Goal: Information Seeking & Learning: Find specific fact

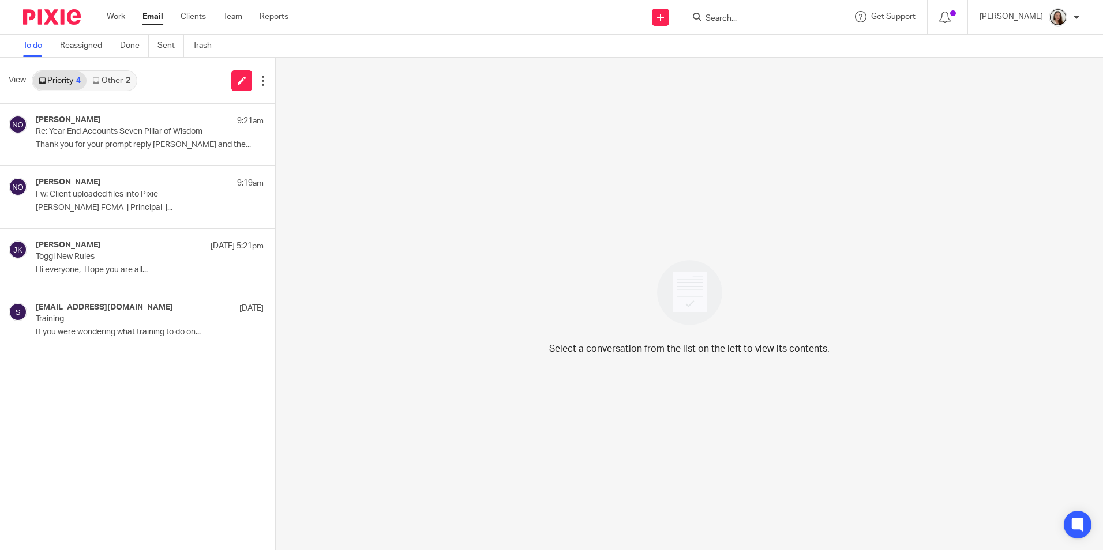
click at [116, 81] on link "Other 2" at bounding box center [111, 81] width 49 height 18
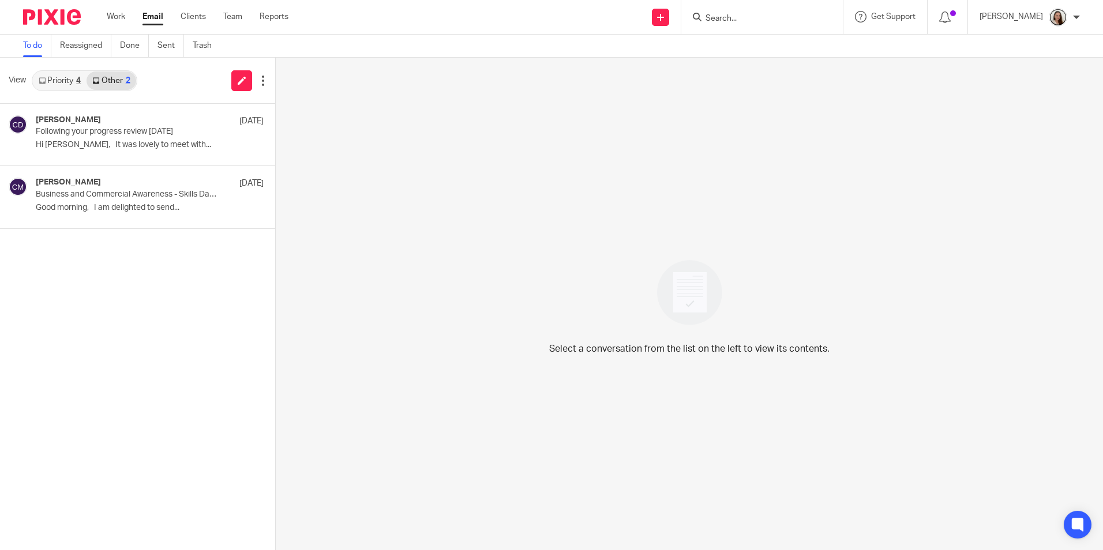
click at [83, 81] on link "Priority 4" at bounding box center [60, 81] width 54 height 18
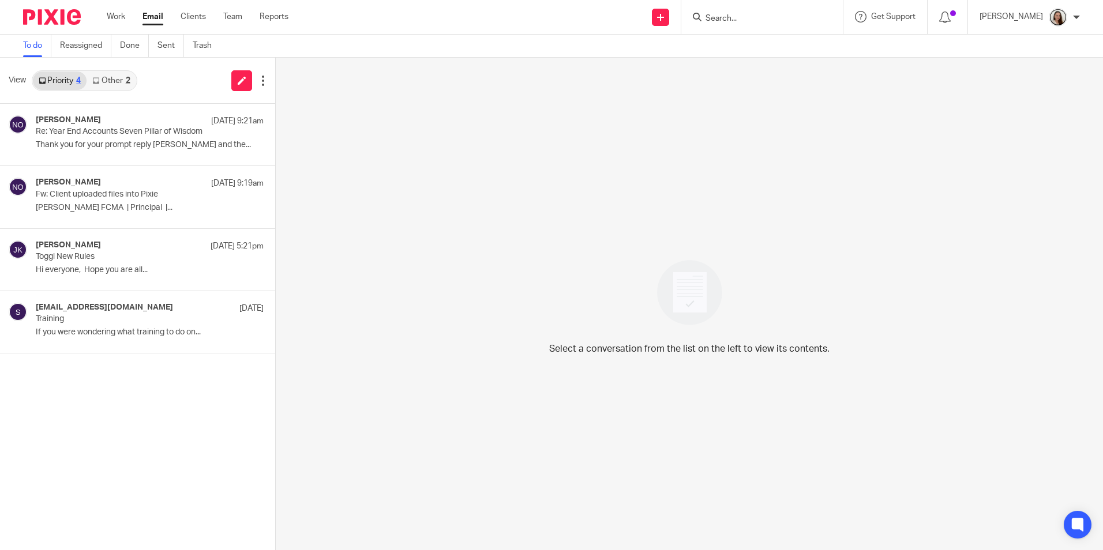
click at [153, 16] on link "Email" at bounding box center [152, 17] width 21 height 12
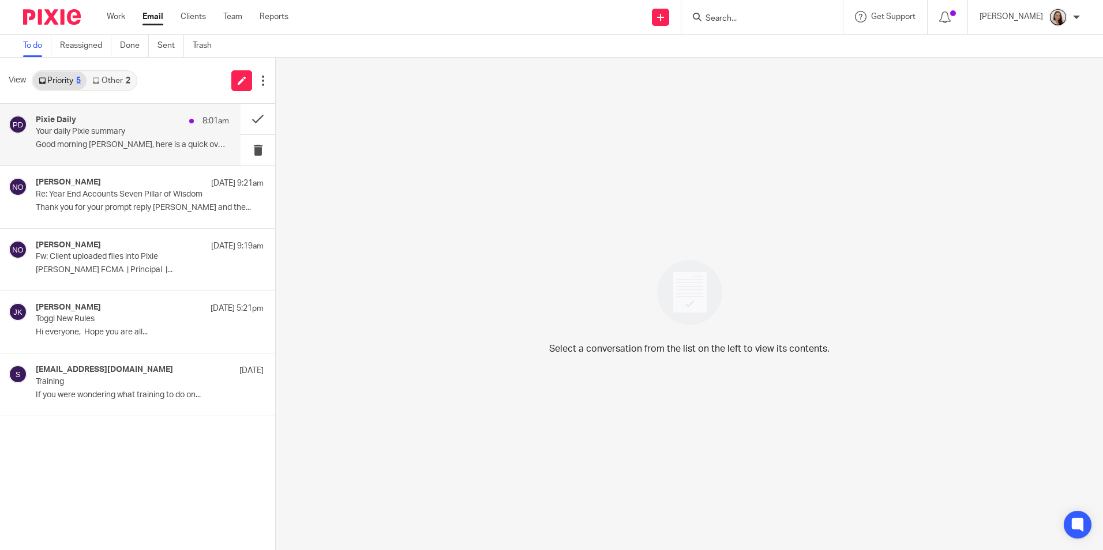
click at [118, 129] on p "Your daily Pixie summary" at bounding box center [113, 132] width 155 height 10
click at [257, 119] on button at bounding box center [258, 119] width 35 height 31
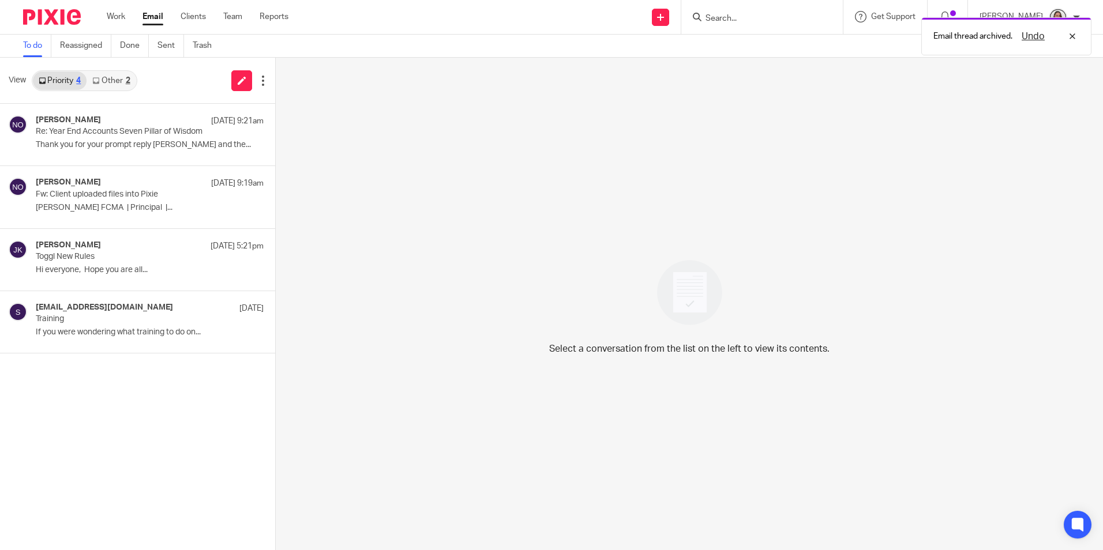
click at [109, 87] on link "Other 2" at bounding box center [111, 81] width 49 height 18
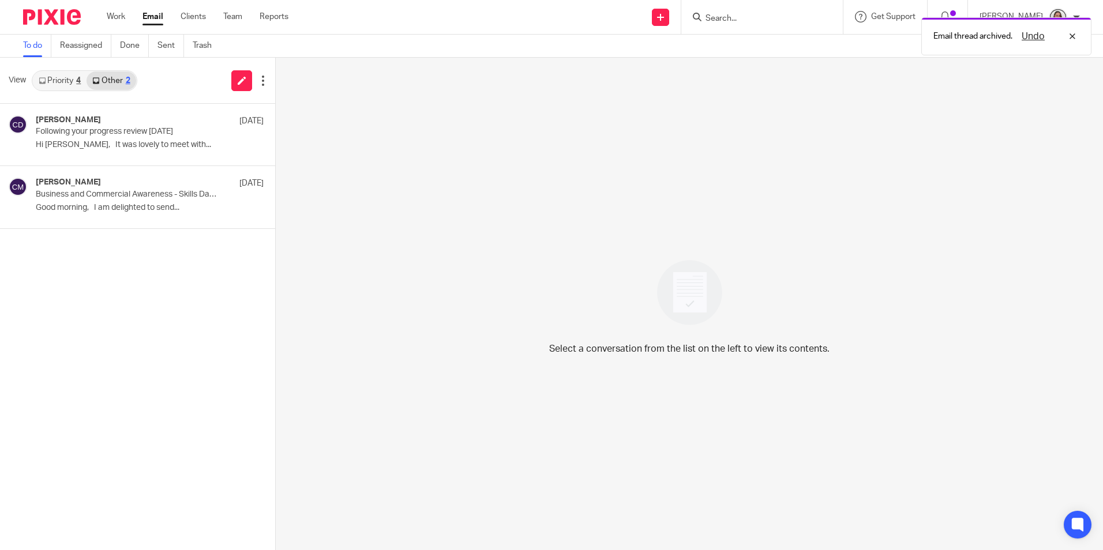
click at [81, 83] on div "4" at bounding box center [78, 81] width 5 height 8
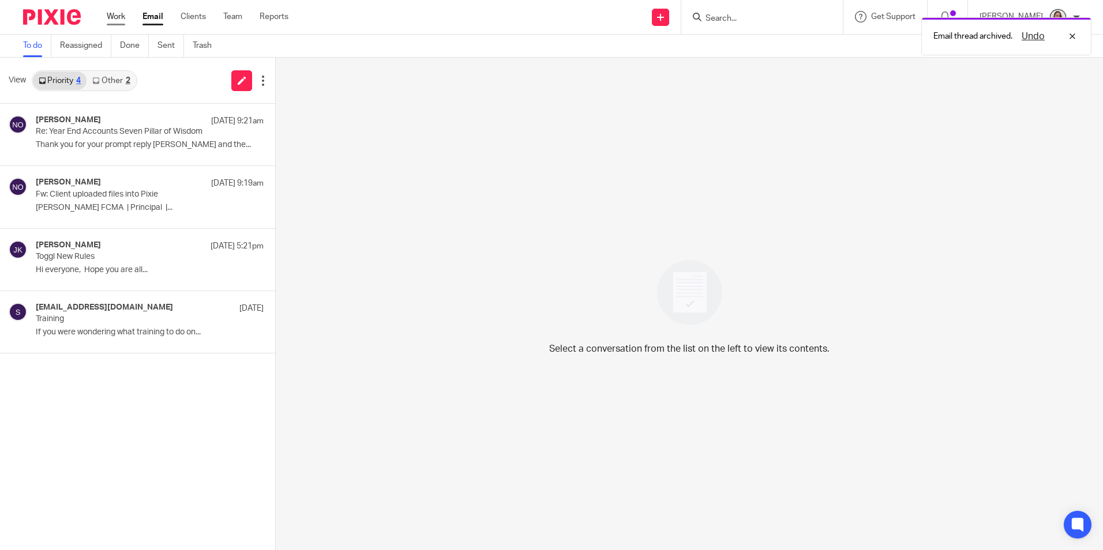
click at [119, 18] on link "Work" at bounding box center [116, 17] width 18 height 12
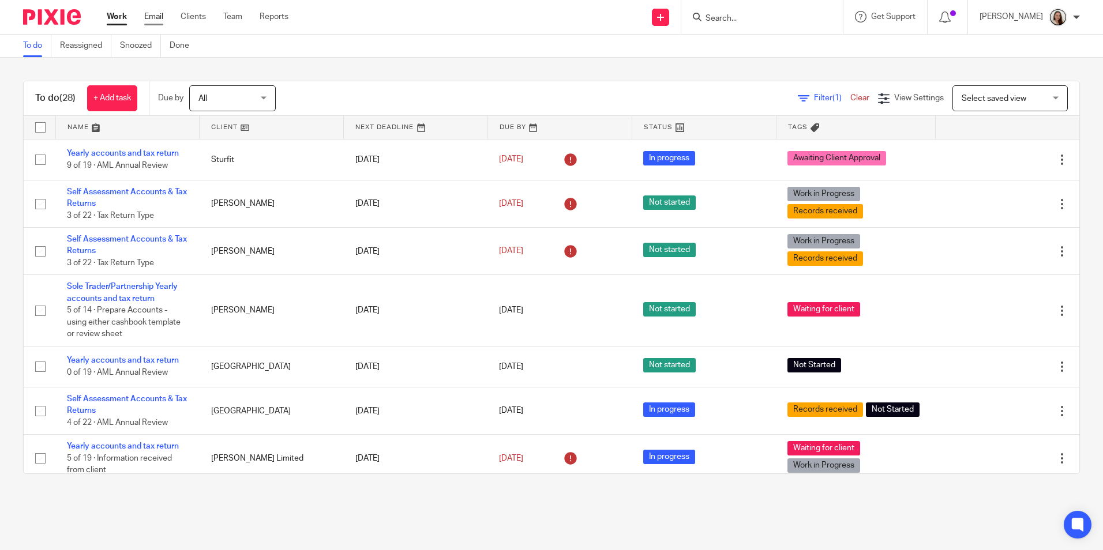
click at [153, 18] on link "Email" at bounding box center [153, 17] width 19 height 12
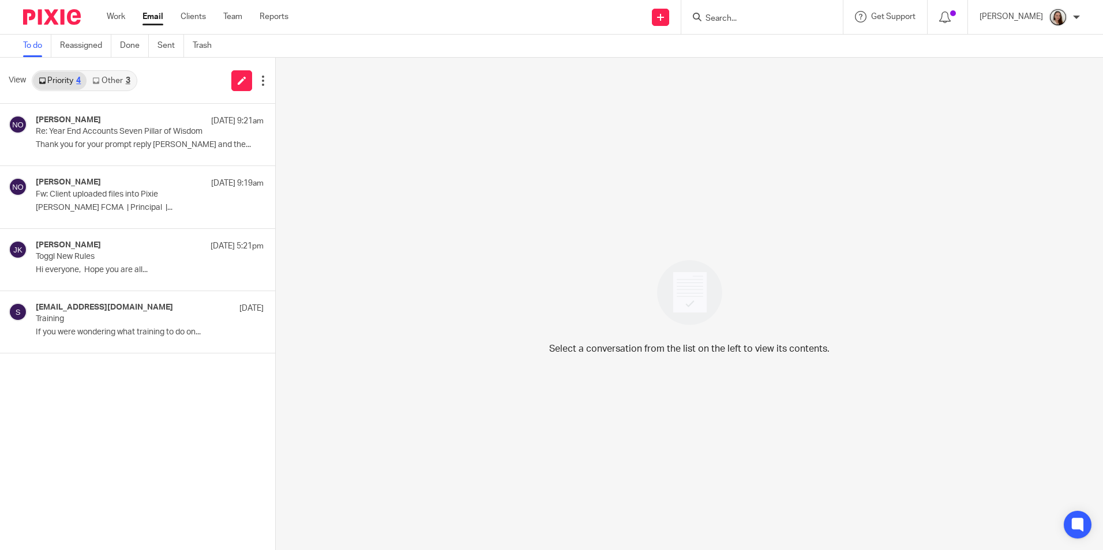
click at [117, 82] on link "Other 3" at bounding box center [111, 81] width 49 height 18
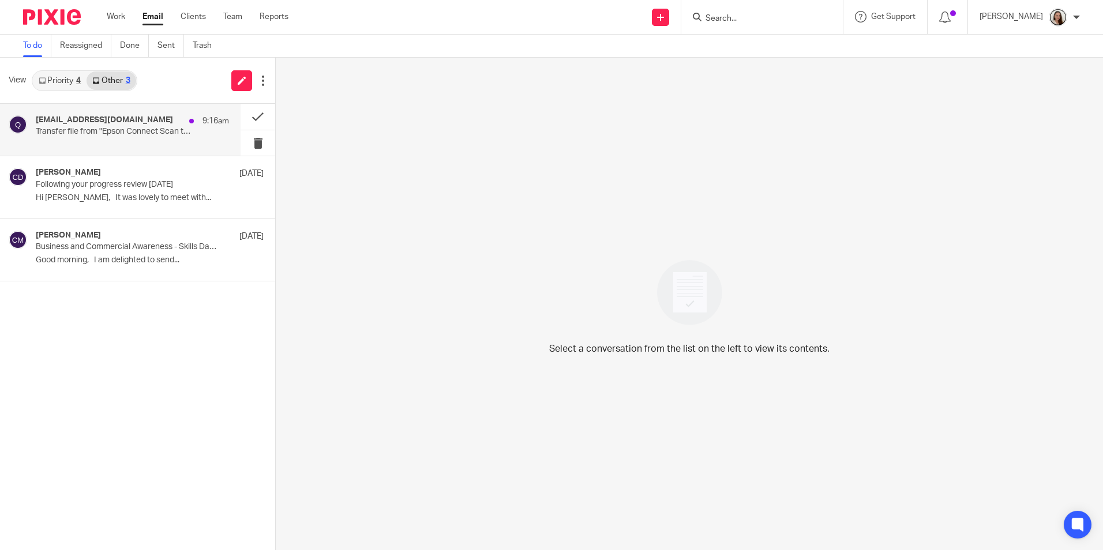
click at [113, 135] on p "Transfer file from "Epson Connect Scan to Cloud"" at bounding box center [113, 132] width 155 height 10
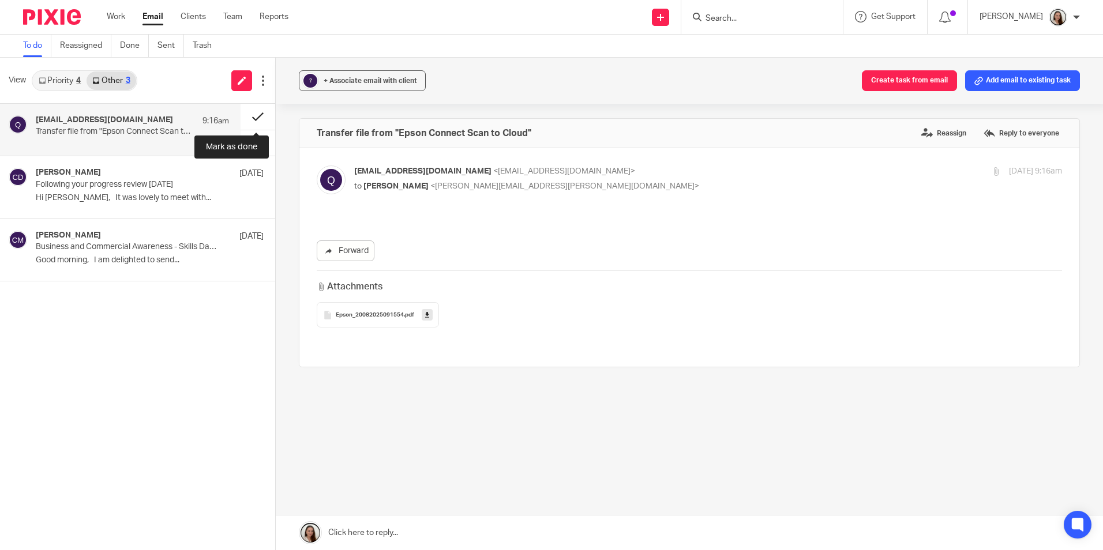
click at [255, 116] on button at bounding box center [258, 117] width 35 height 26
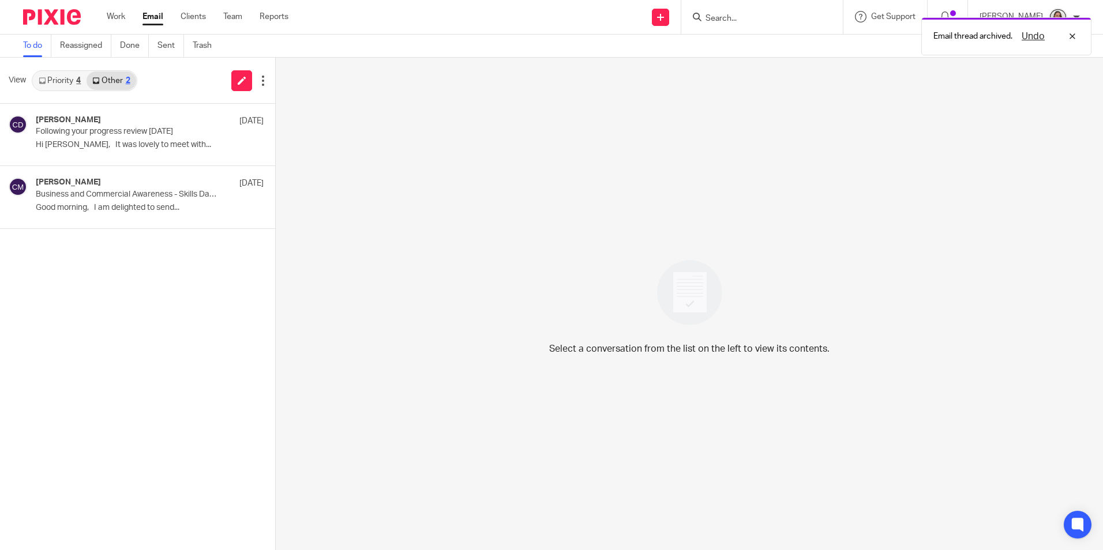
click at [73, 81] on link "Priority 4" at bounding box center [60, 81] width 54 height 18
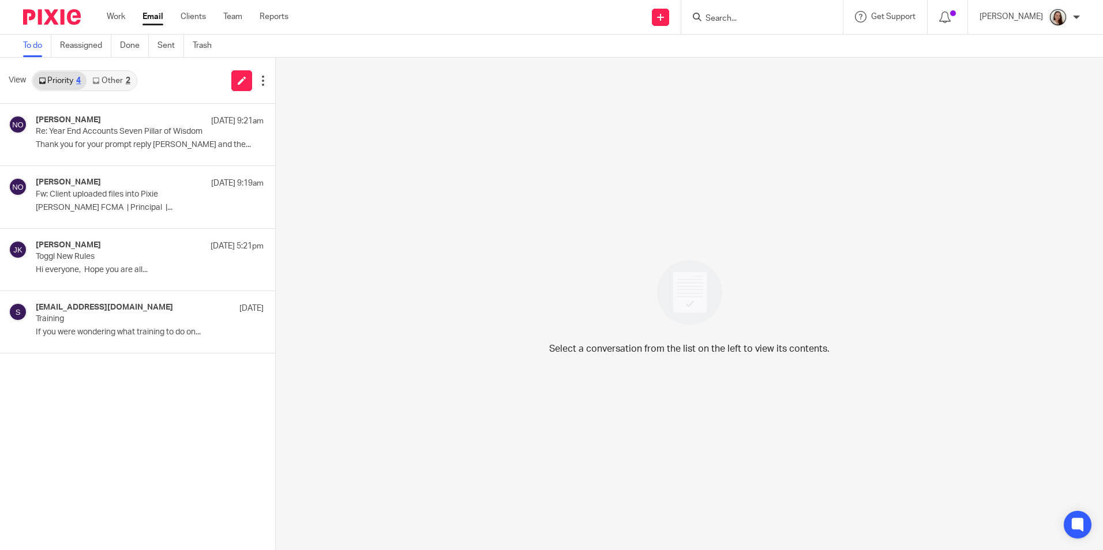
click at [802, 12] on form at bounding box center [765, 17] width 123 height 14
click at [777, 18] on input "Search" at bounding box center [756, 19] width 104 height 10
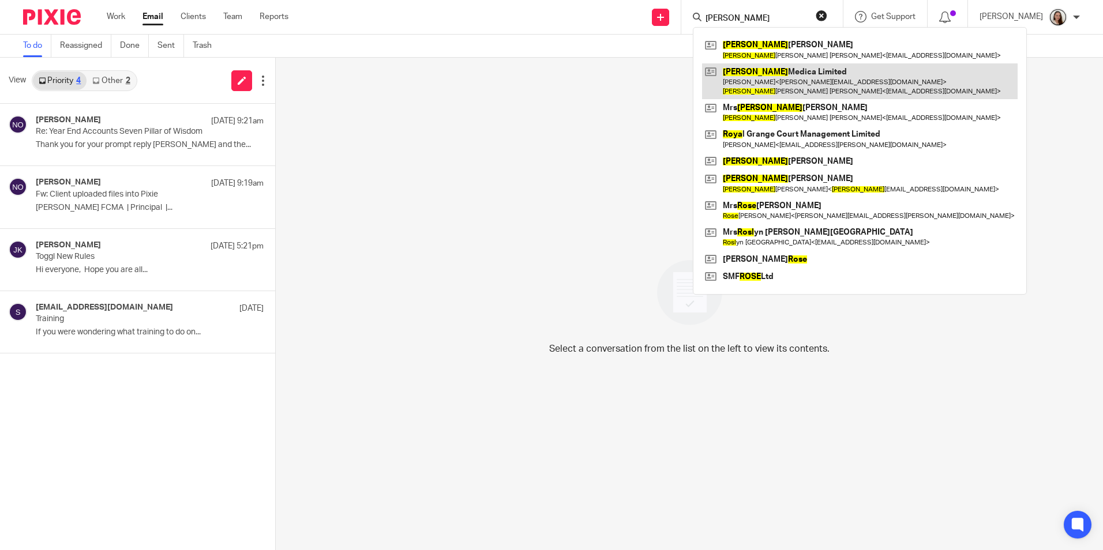
type input "rosa"
click at [800, 82] on link at bounding box center [859, 81] width 315 height 36
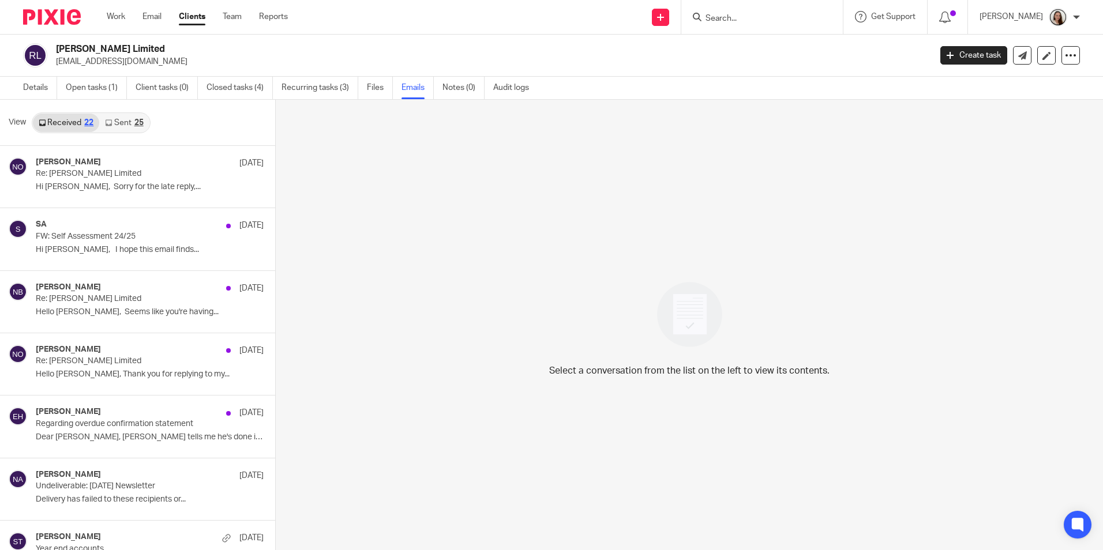
click at [117, 121] on link "Sent 25" at bounding box center [124, 123] width 50 height 18
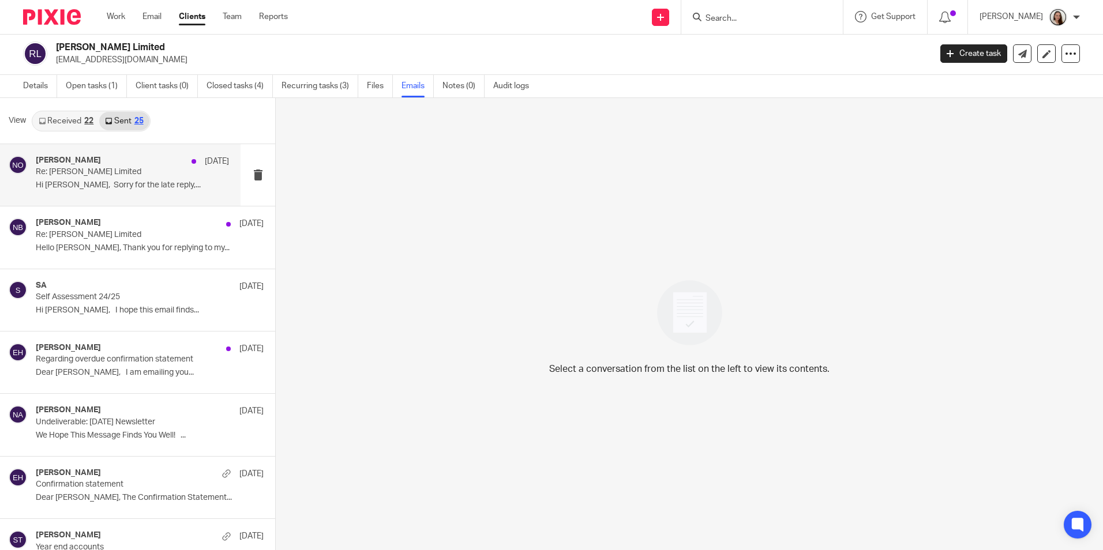
click at [103, 181] on p "Hi Chris, Sorry for the late reply,..." at bounding box center [132, 186] width 193 height 10
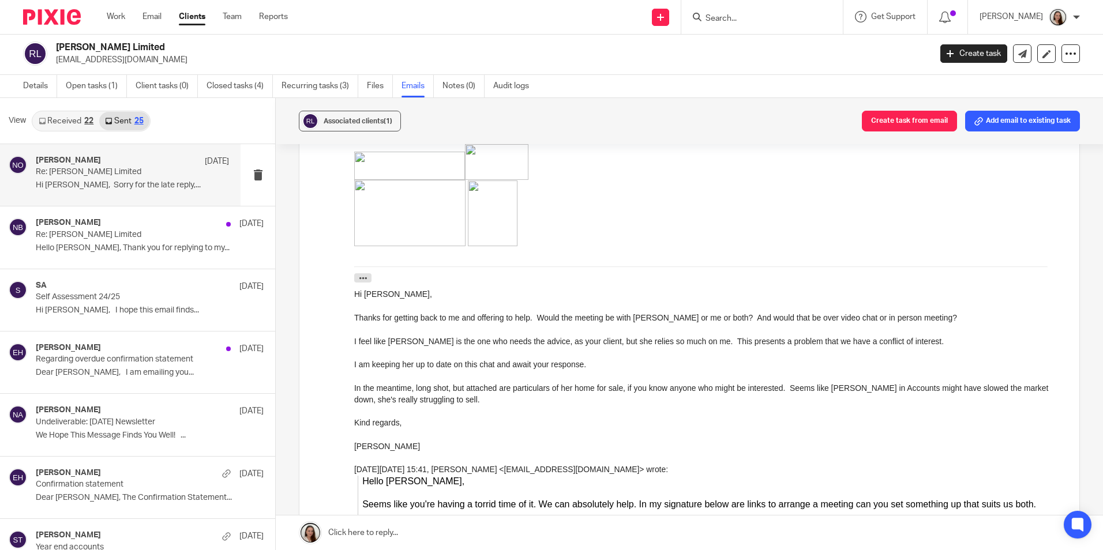
scroll to position [461, 0]
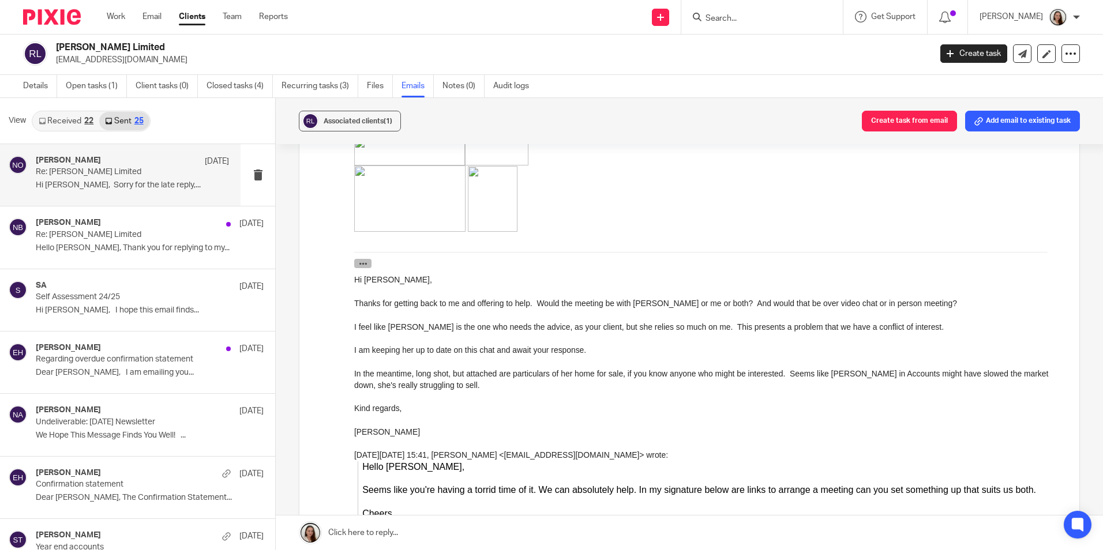
click at [366, 265] on icon "button" at bounding box center [363, 264] width 9 height 9
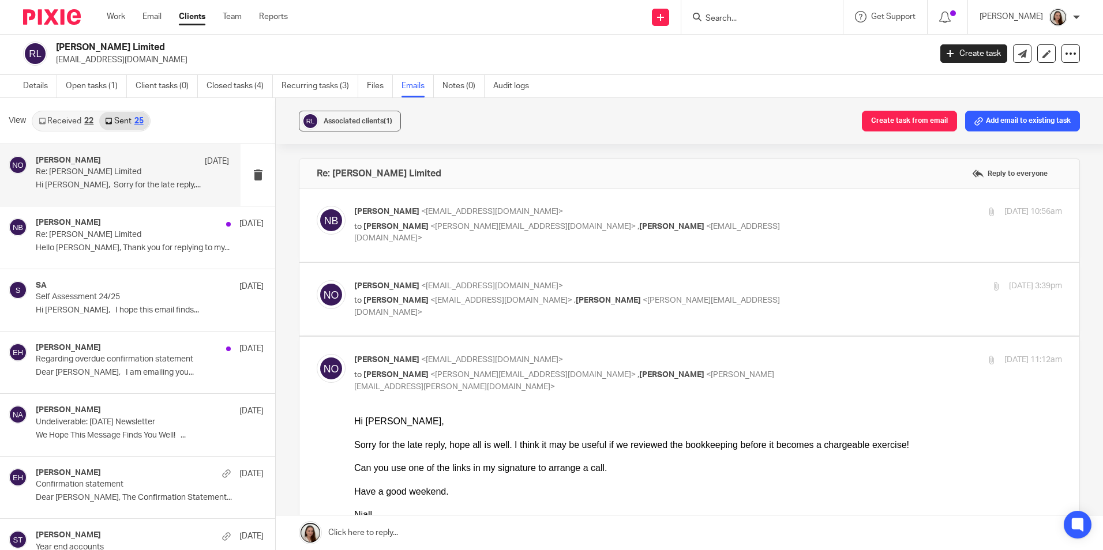
scroll to position [2, 0]
click at [122, 15] on link "Work" at bounding box center [116, 17] width 18 height 12
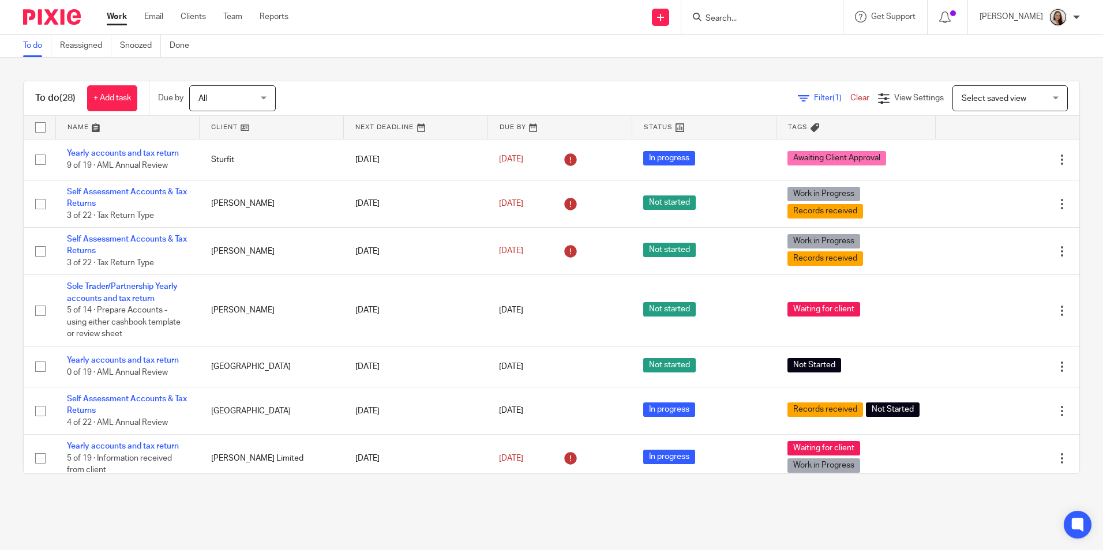
click at [164, 16] on ul "Work Email Clients Team Reports" at bounding box center [206, 17] width 199 height 12
click at [156, 14] on link "Email" at bounding box center [153, 17] width 19 height 12
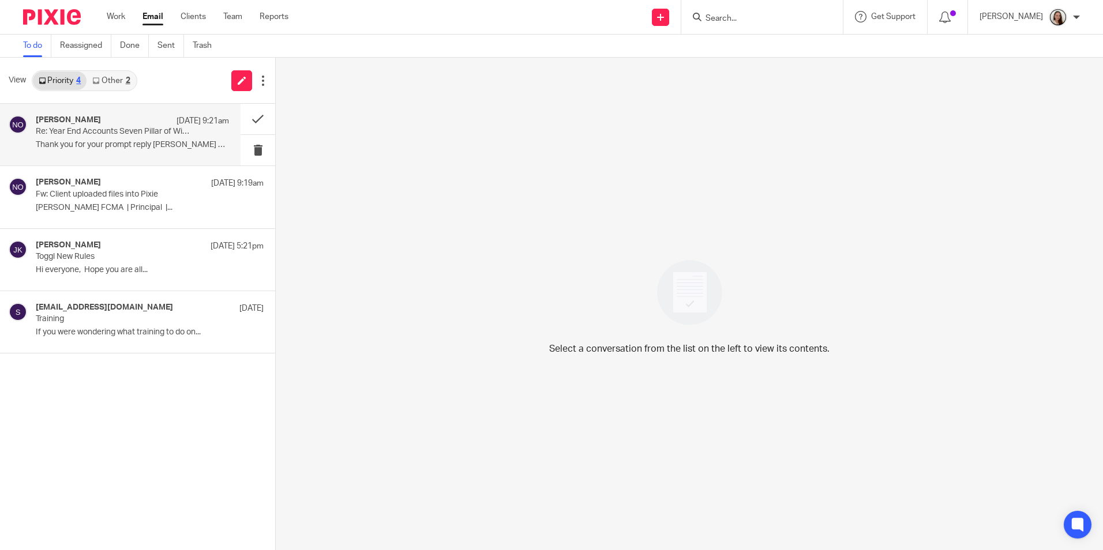
click at [103, 141] on p "Thank you for your prompt reply [PERSON_NAME] and the..." at bounding box center [132, 145] width 193 height 10
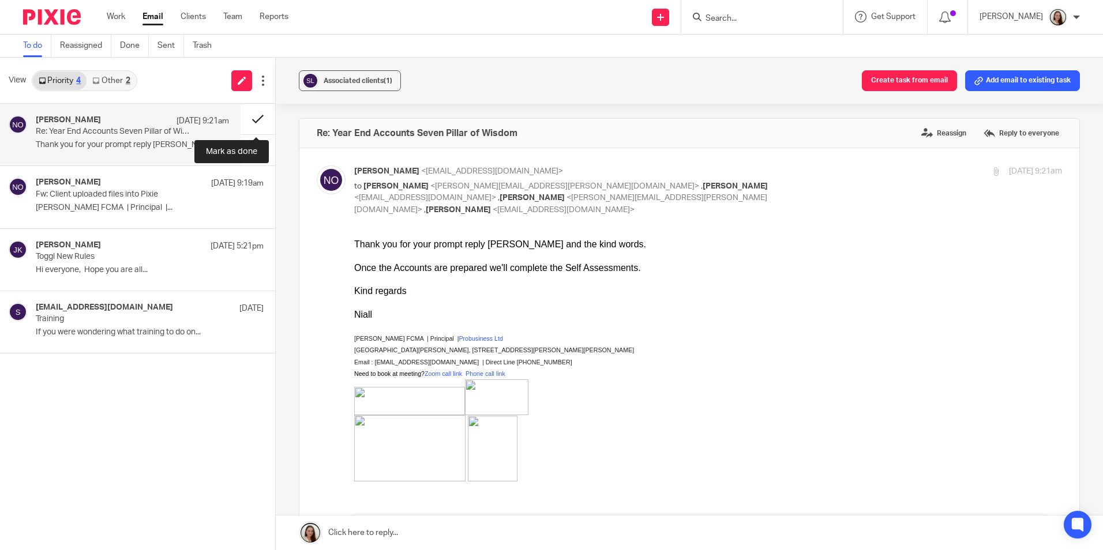
click at [249, 117] on button at bounding box center [258, 119] width 35 height 31
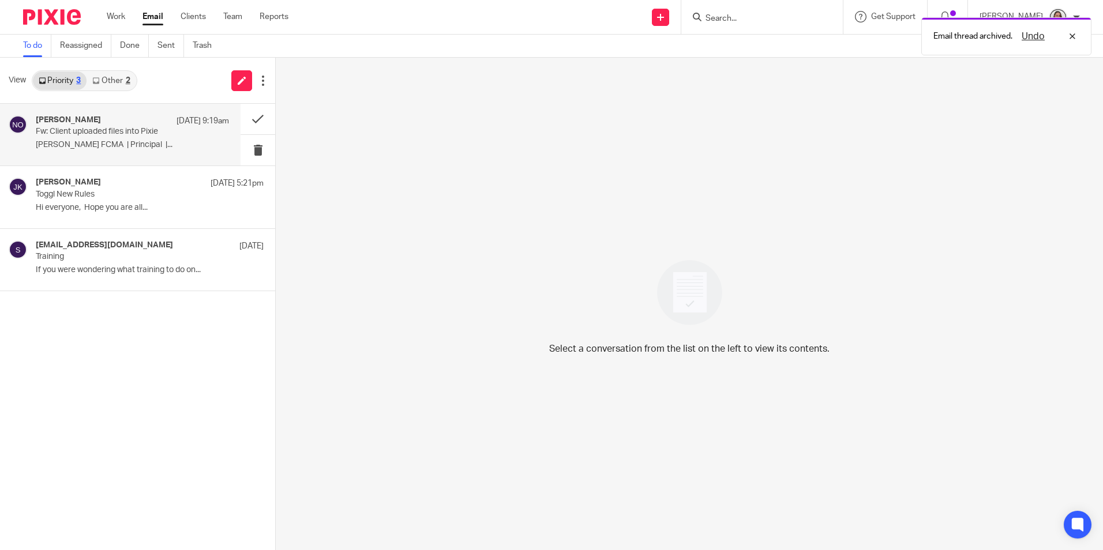
click at [144, 129] on p "Fw: Client uploaded files into Pixie" at bounding box center [113, 132] width 155 height 10
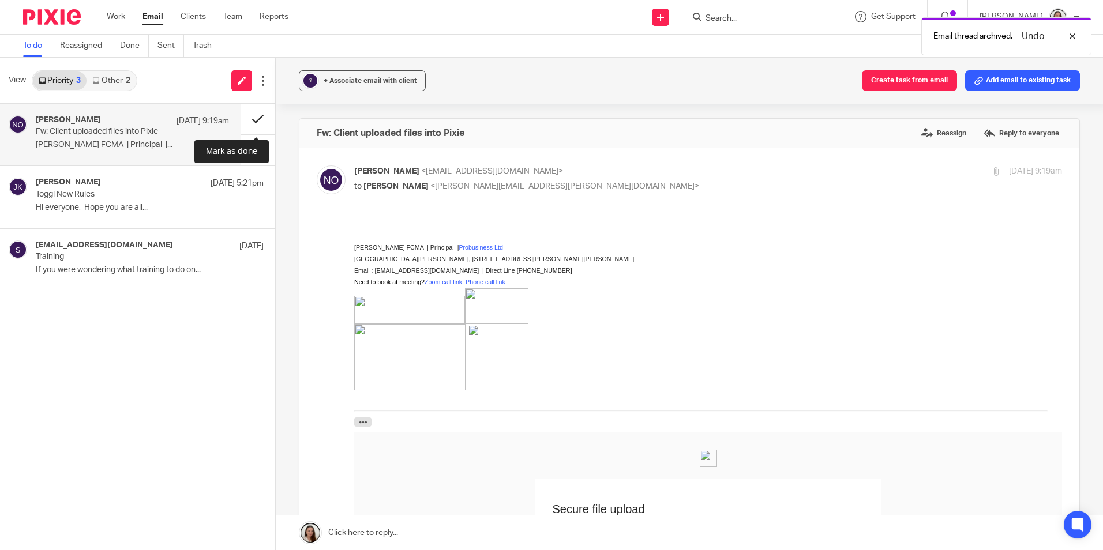
click at [253, 114] on button at bounding box center [258, 119] width 35 height 31
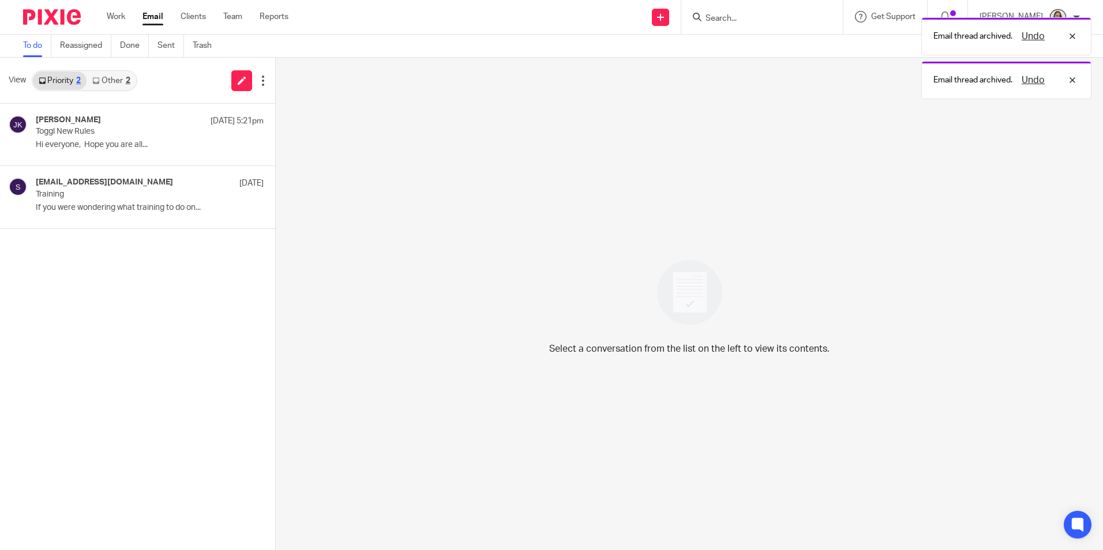
click at [112, 91] on div "View Priority 2 Other 2" at bounding box center [137, 81] width 275 height 46
click at [112, 82] on link "Other 2" at bounding box center [111, 81] width 49 height 18
click at [73, 80] on link "Priority 2" at bounding box center [60, 81] width 54 height 18
